Goal: Information Seeking & Learning: Learn about a topic

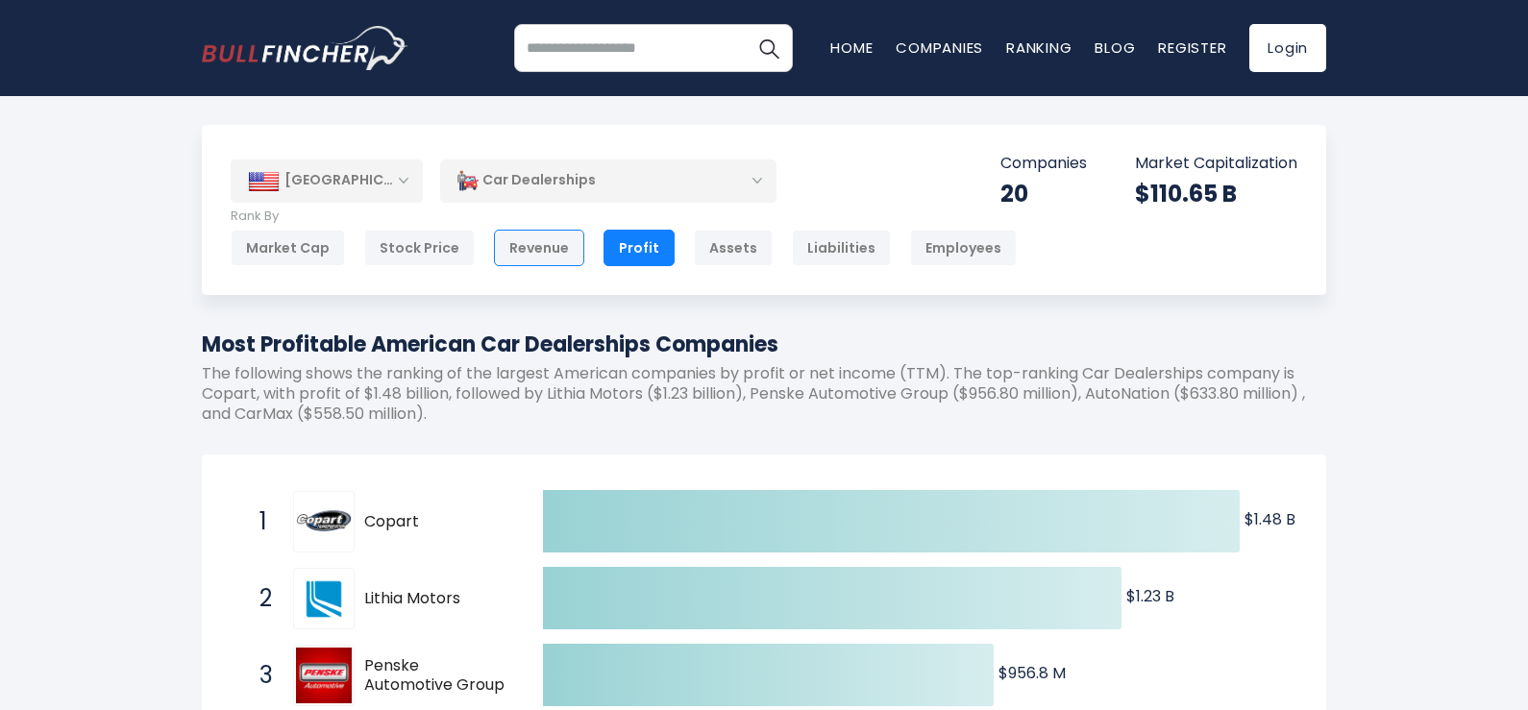
click at [523, 256] on div "Revenue" at bounding box center [539, 248] width 90 height 37
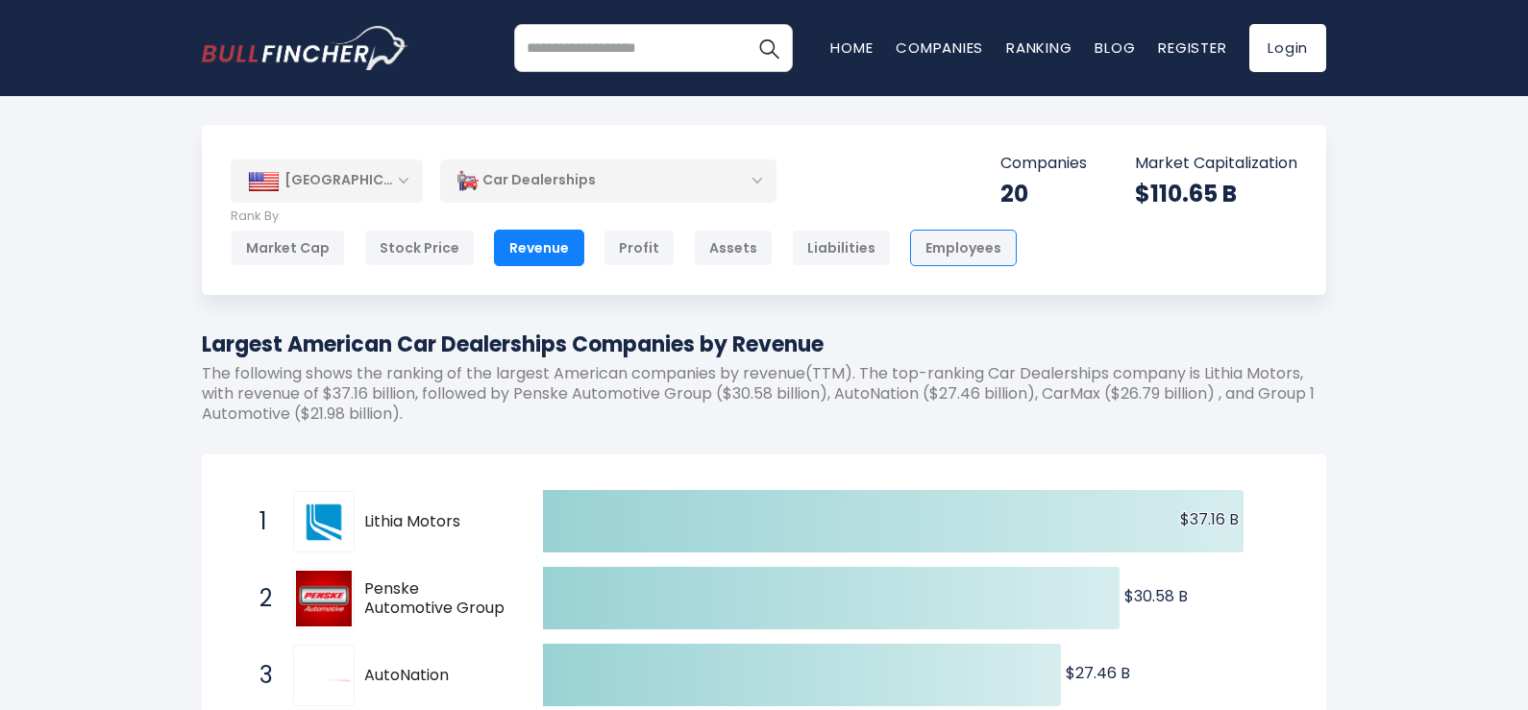
click at [951, 247] on div "Employees" at bounding box center [963, 248] width 107 height 37
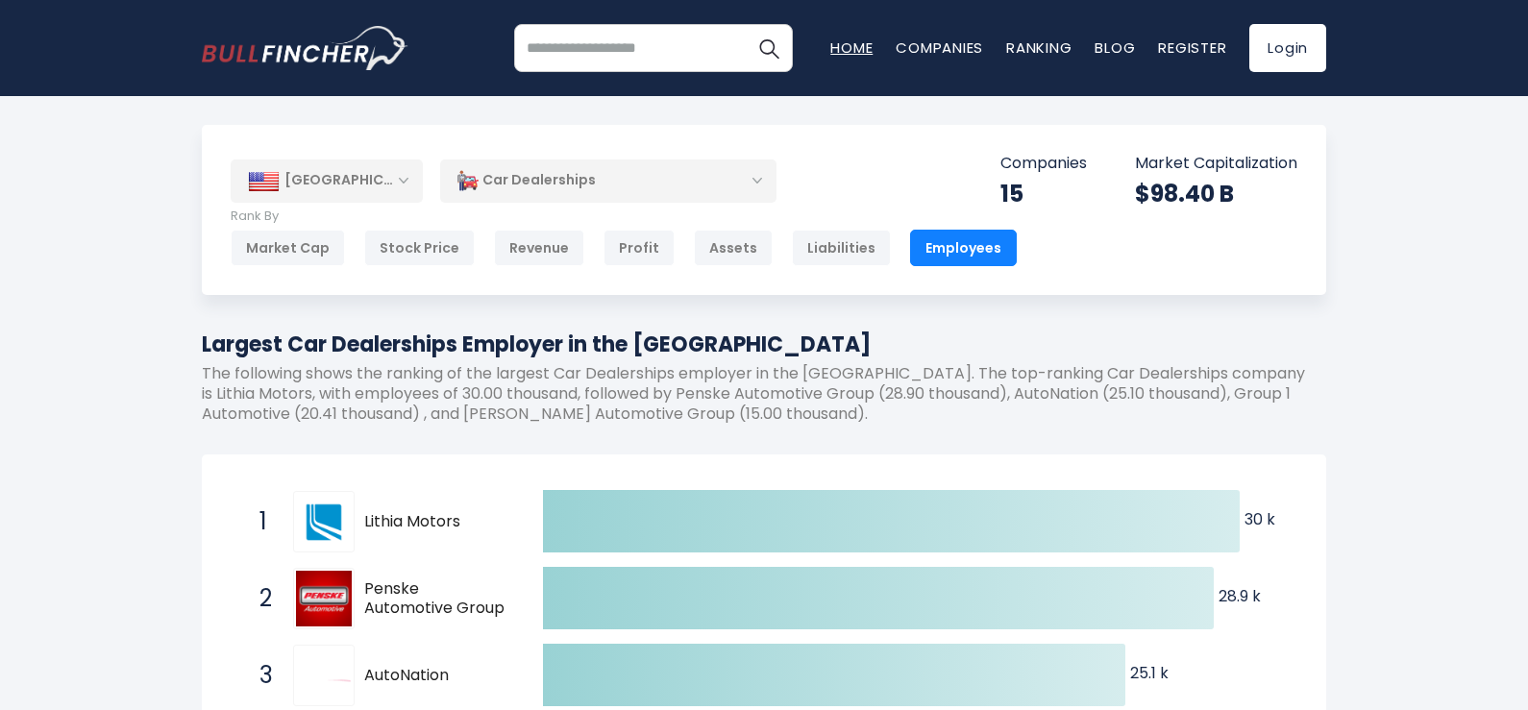
click at [842, 43] on link "Home" at bounding box center [851, 47] width 42 height 20
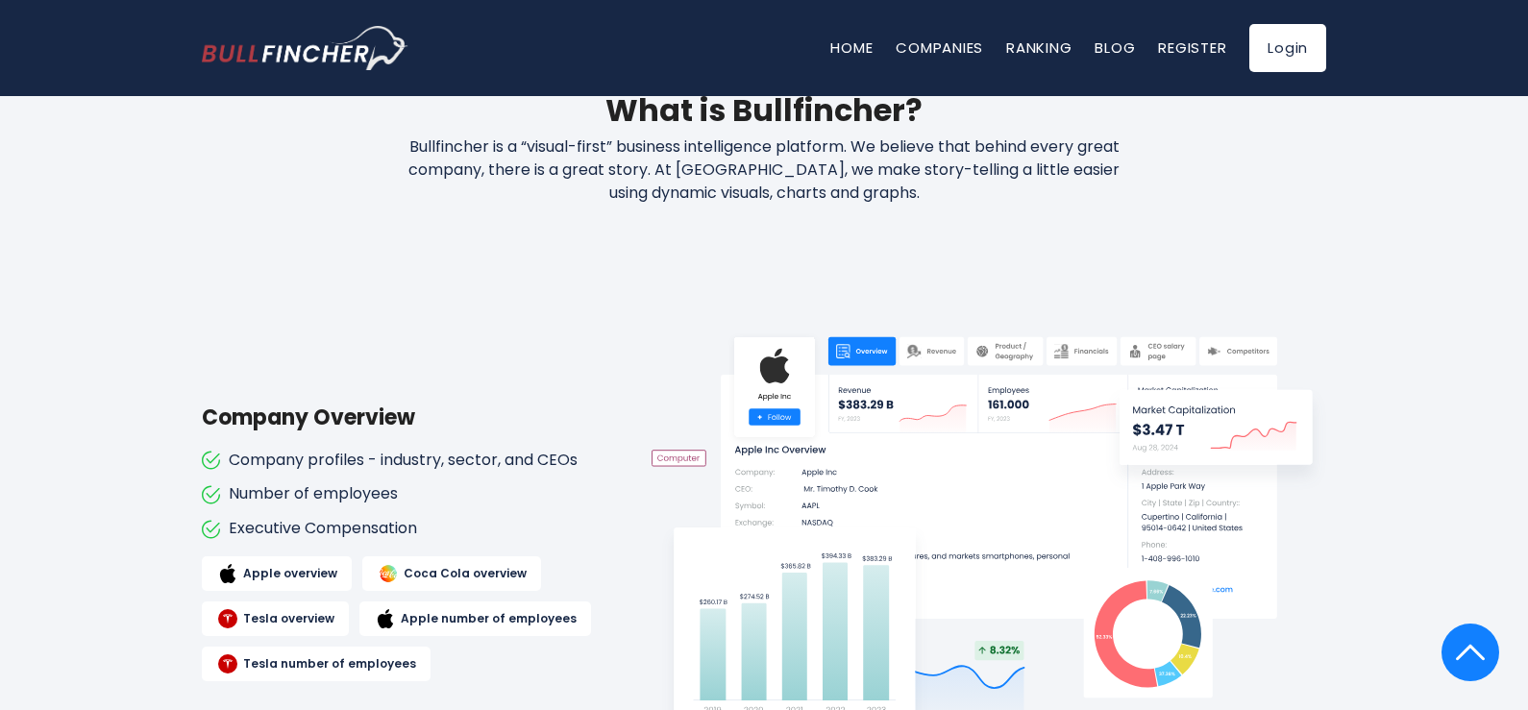
scroll to position [865, 0]
